Goal: Transaction & Acquisition: Obtain resource

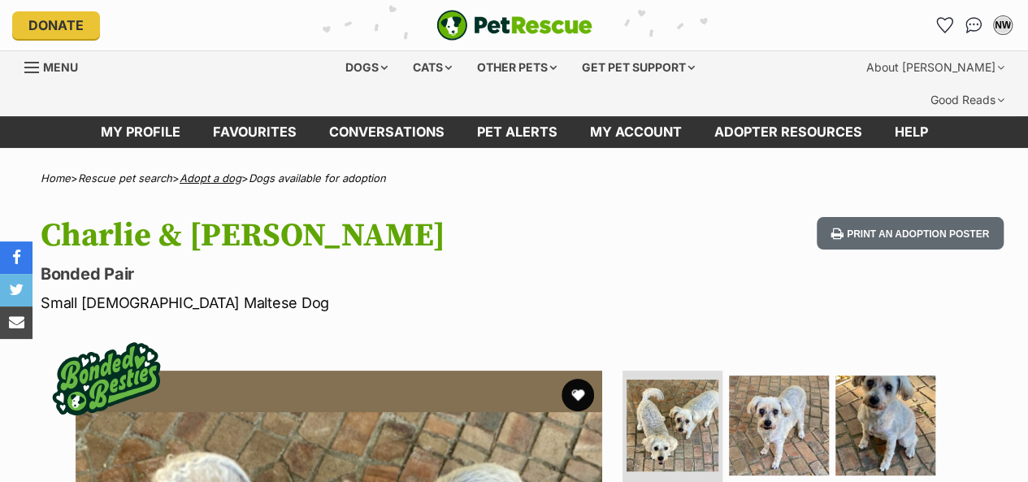
click at [237, 172] on link "Adopt a dog" at bounding box center [211, 178] width 62 height 13
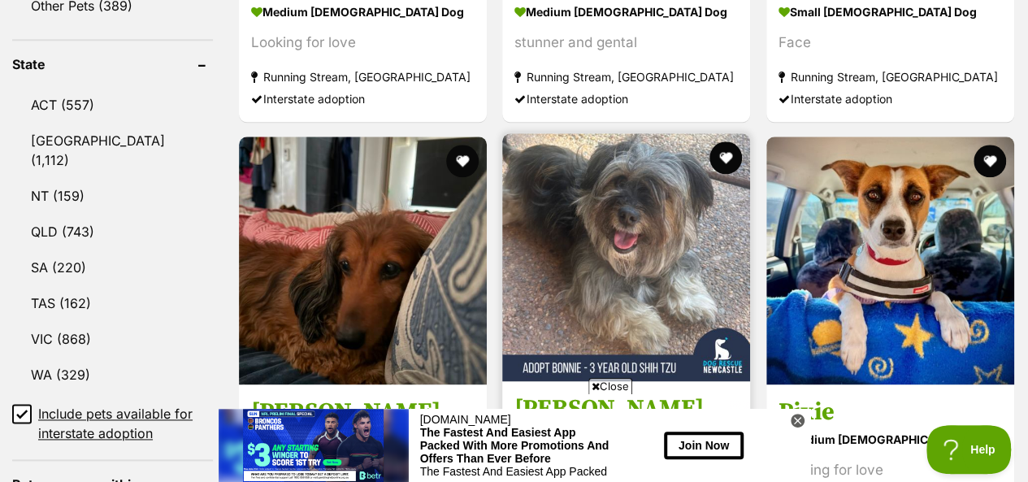
click at [617, 206] on img at bounding box center [626, 257] width 248 height 248
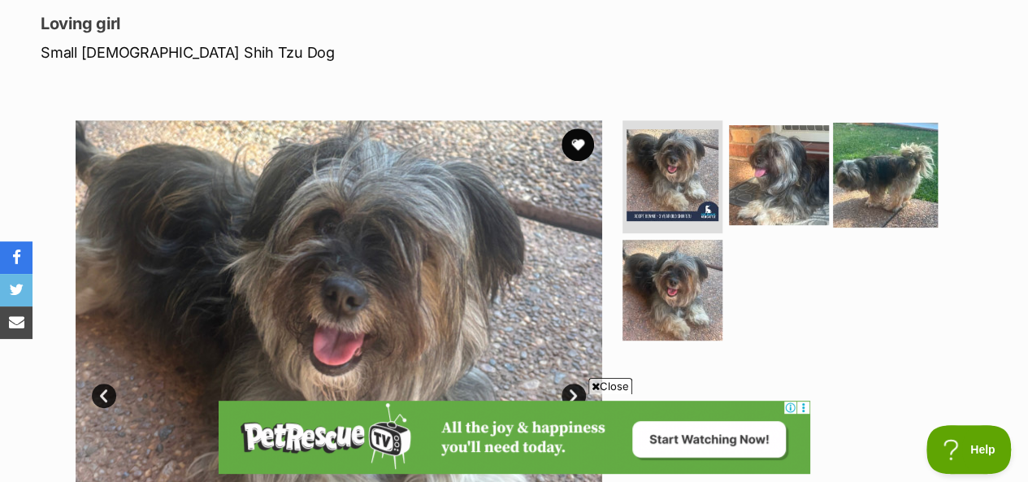
click at [853, 122] on img at bounding box center [885, 174] width 105 height 105
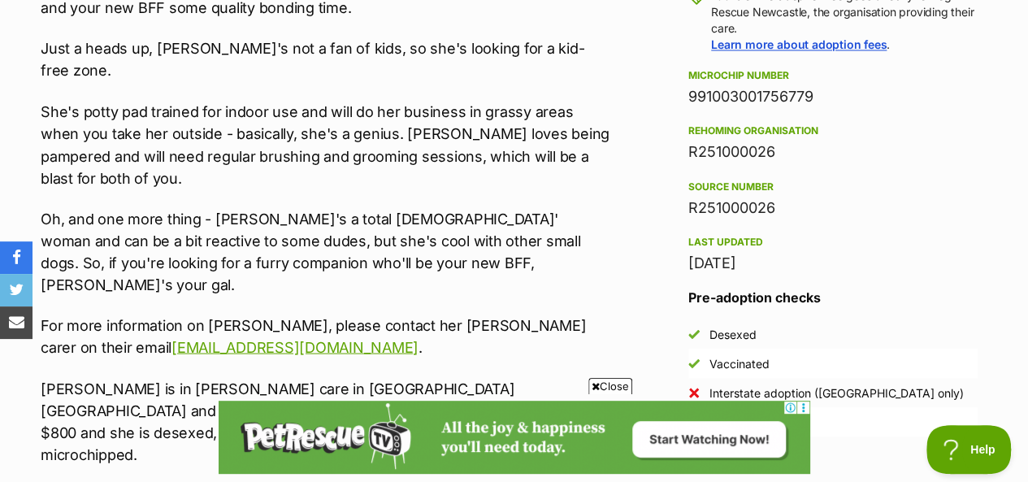
scroll to position [1382, 0]
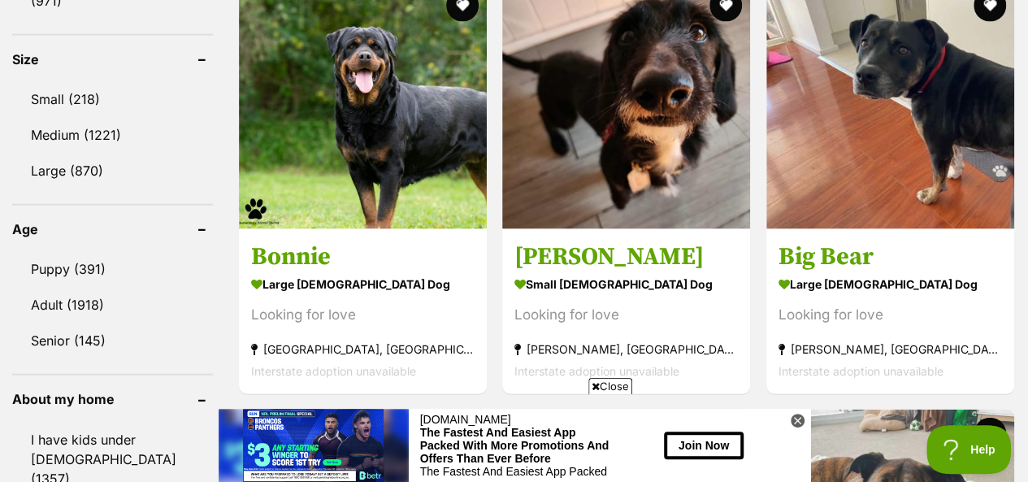
scroll to position [1463, 0]
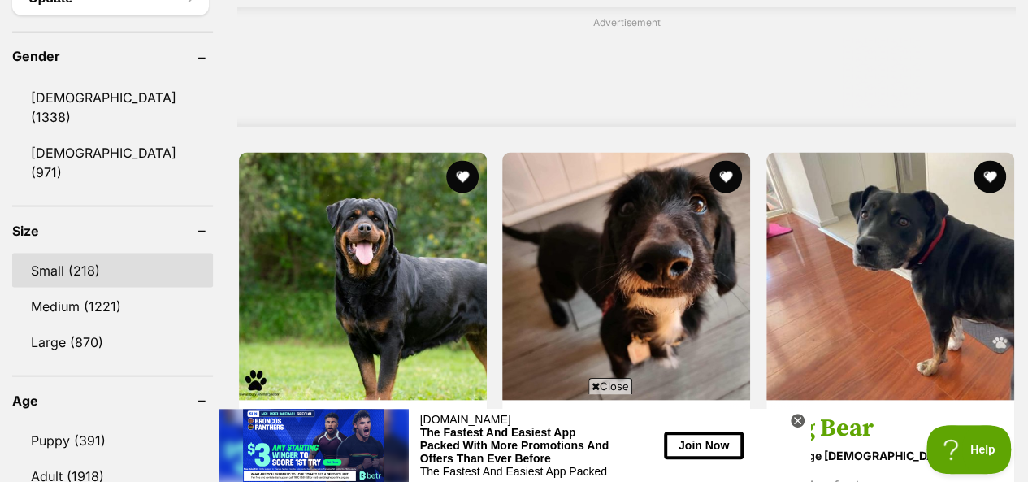
click at [66, 253] on link "Small (218)" at bounding box center [112, 270] width 201 height 34
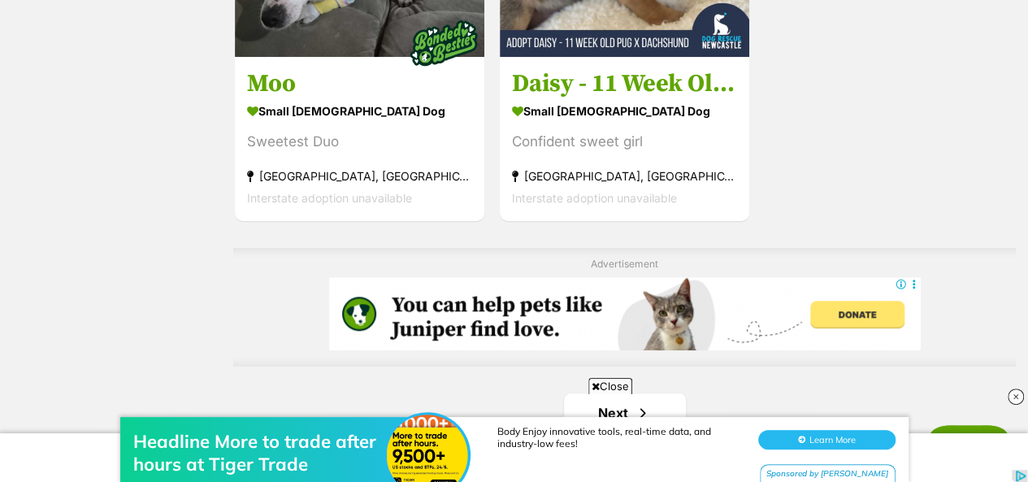
scroll to position [3739, 0]
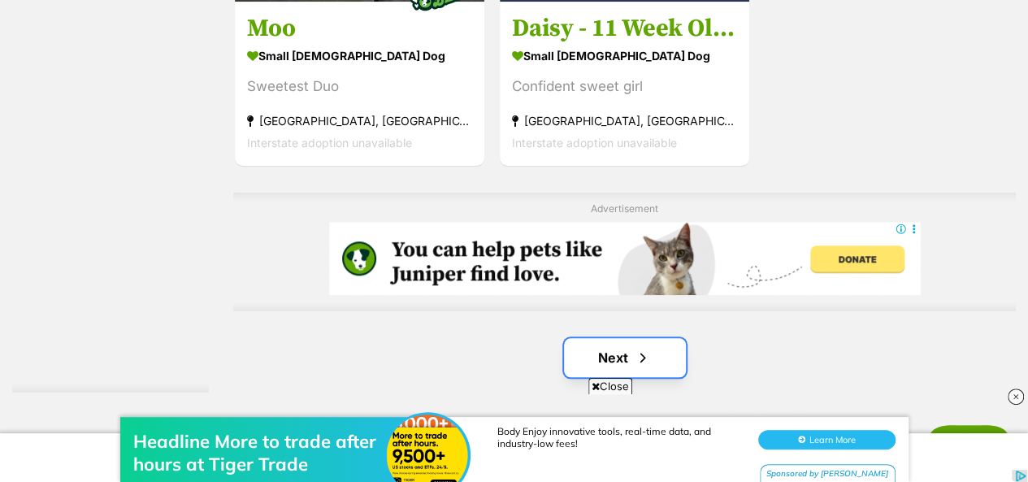
click at [651, 338] on link "Next" at bounding box center [625, 357] width 122 height 39
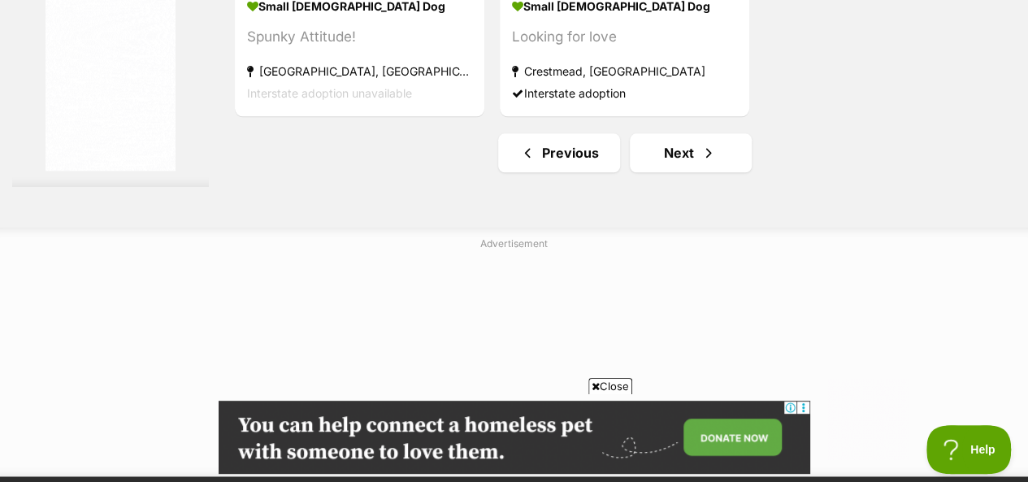
scroll to position [3983, 0]
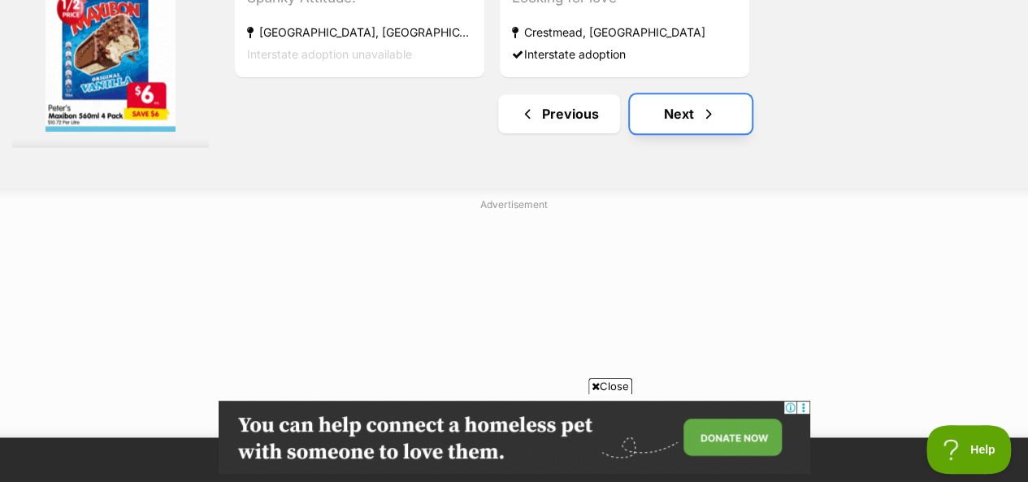
click at [690, 94] on link "Next" at bounding box center [691, 113] width 122 height 39
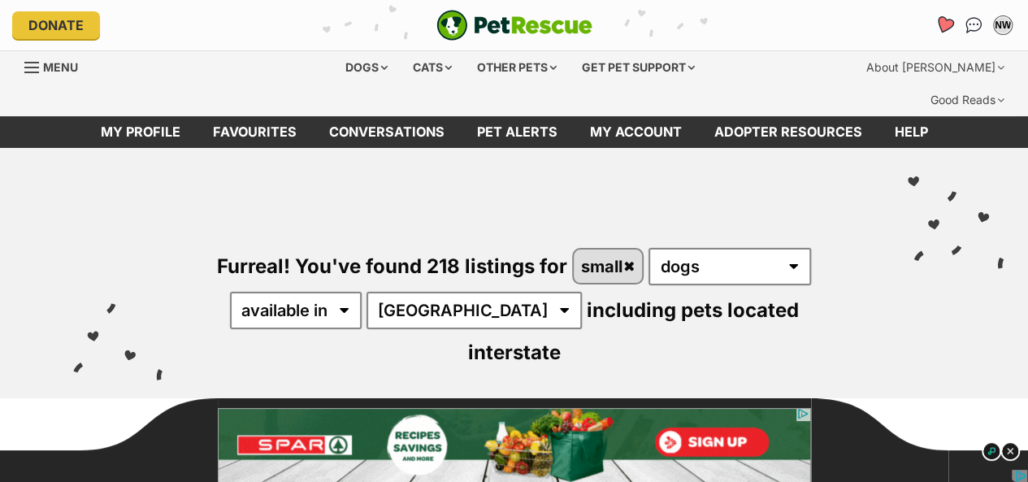
click at [947, 26] on icon "Favourites" at bounding box center [945, 24] width 20 height 19
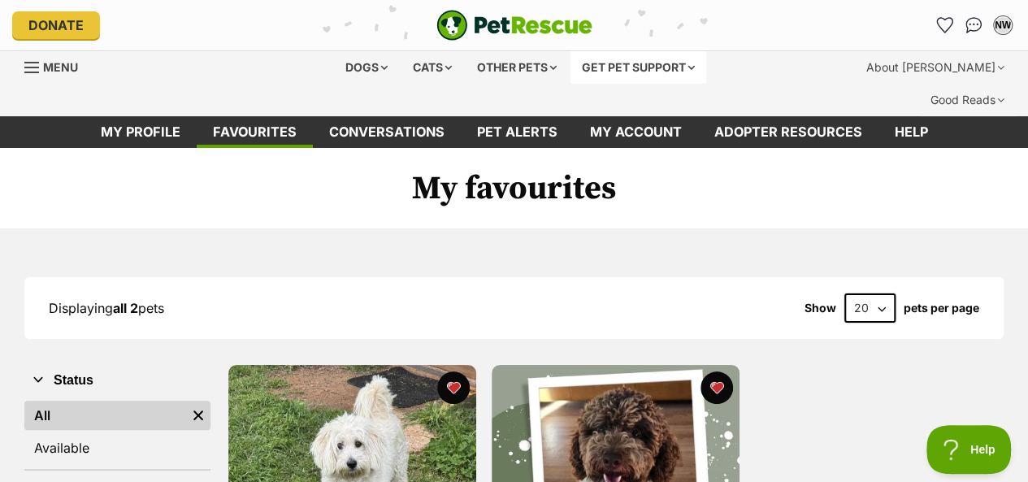
click at [693, 66] on div "Get pet support" at bounding box center [639, 67] width 136 height 33
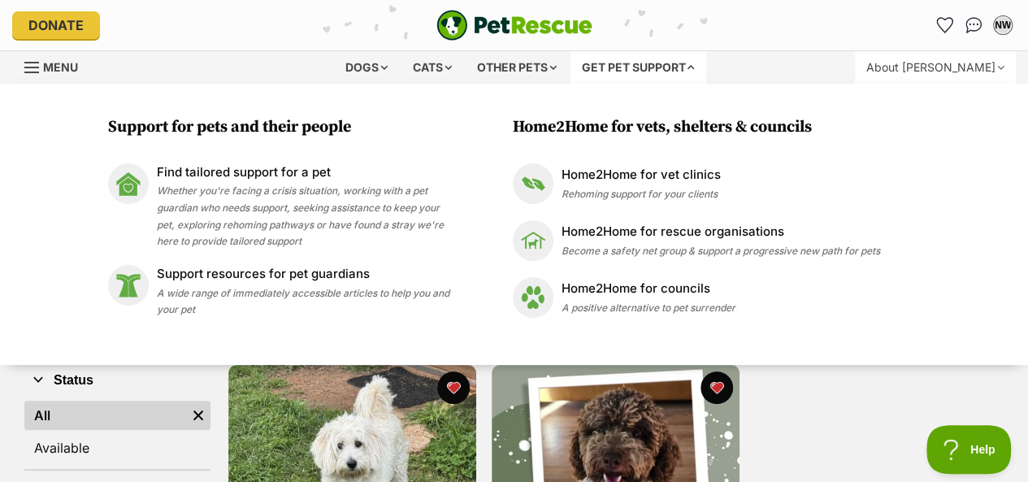
click at [896, 71] on div "About [PERSON_NAME]" at bounding box center [935, 67] width 161 height 33
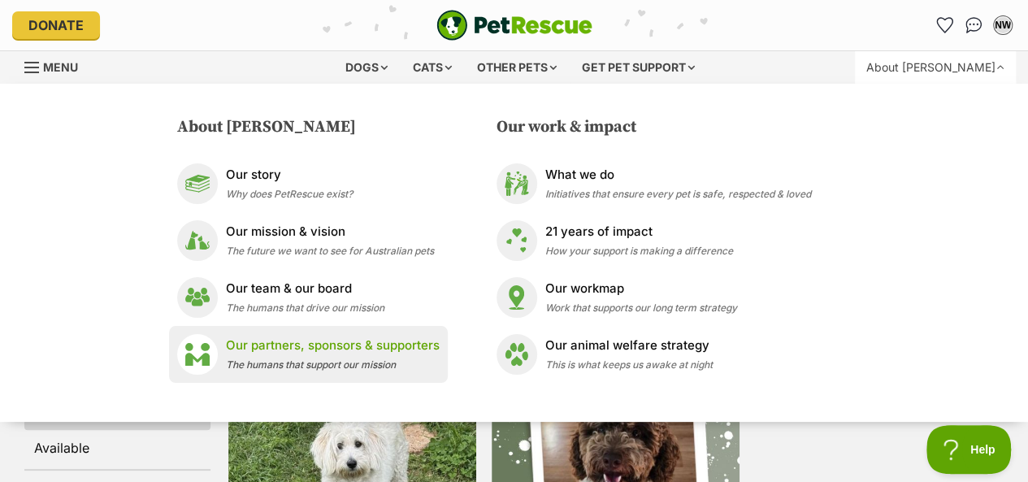
click at [270, 363] on span "The humans that support our mission" at bounding box center [311, 364] width 170 height 12
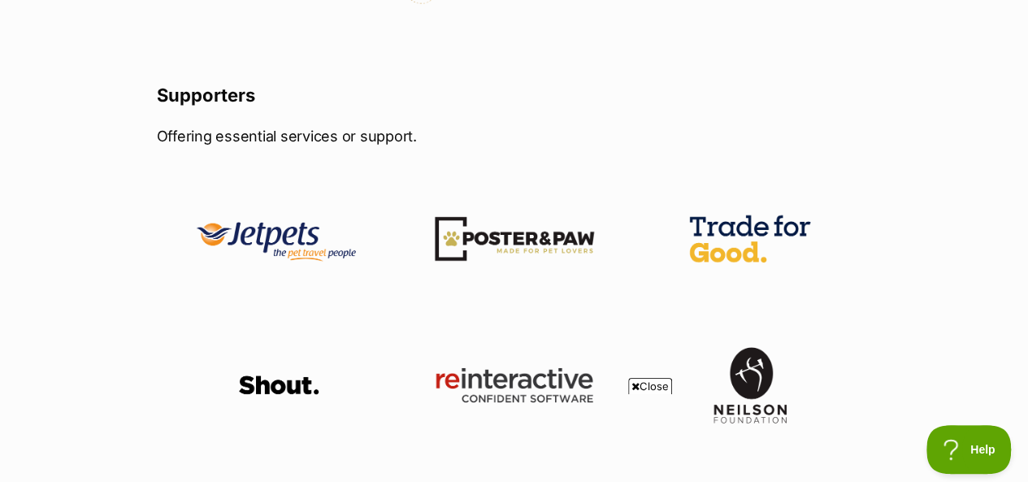
scroll to position [894, 0]
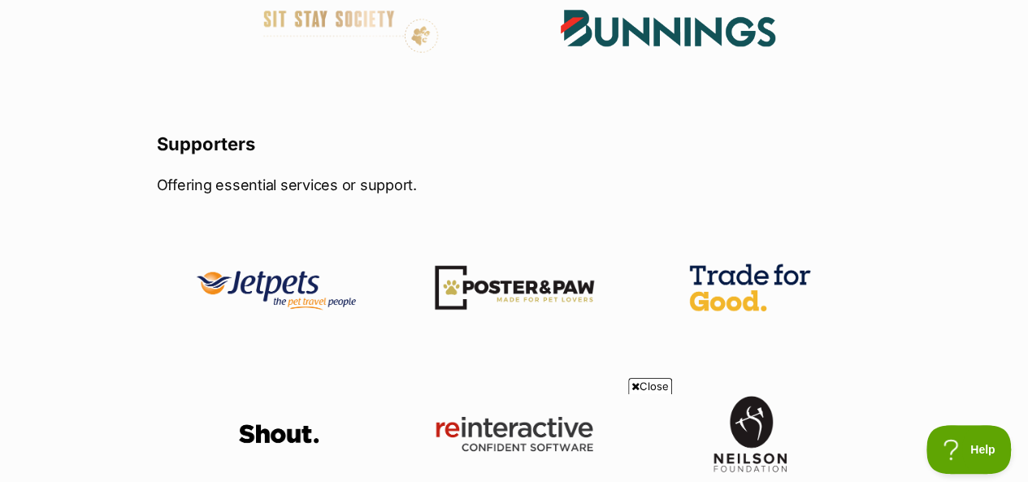
click at [249, 261] on img at bounding box center [278, 287] width 179 height 111
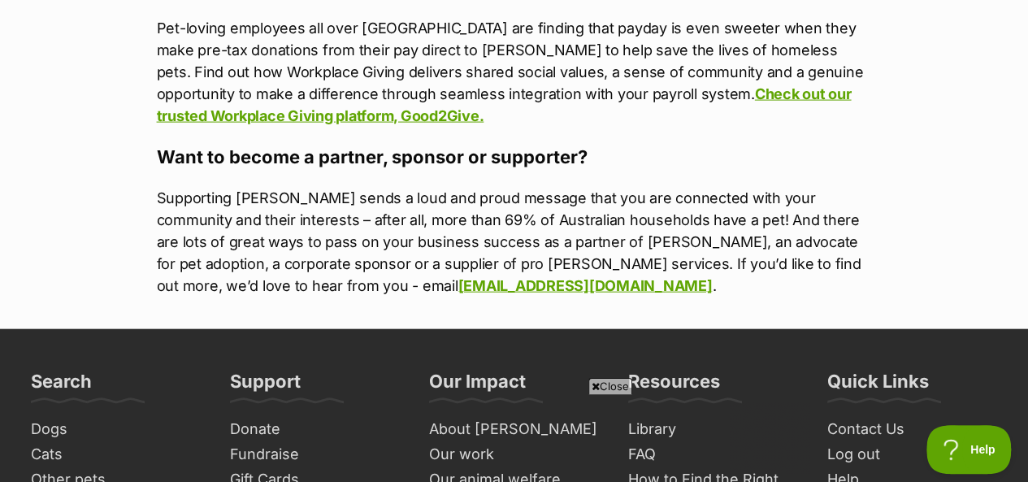
scroll to position [0, 0]
